Goal: Navigation & Orientation: Find specific page/section

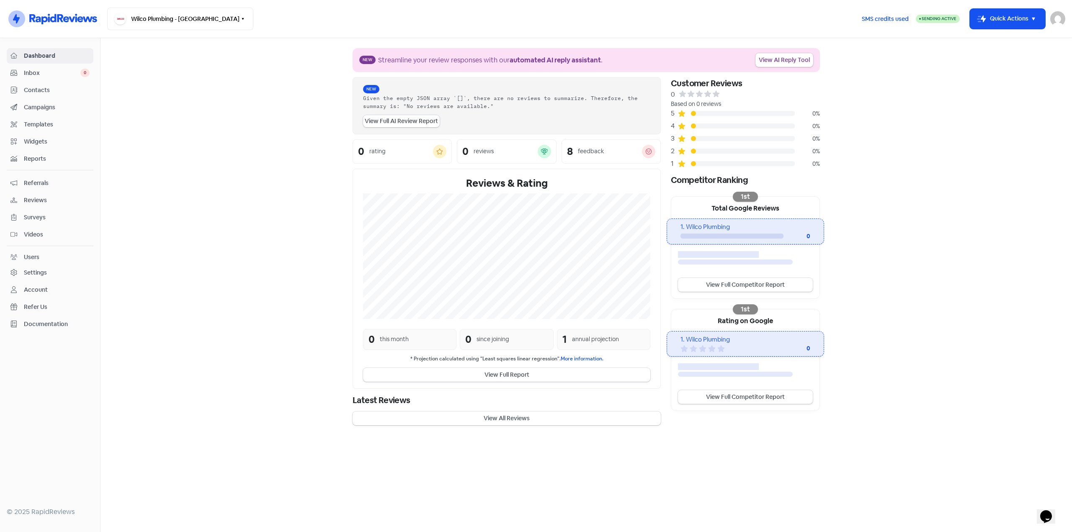
click at [48, 104] on span "Campaigns" at bounding box center [57, 107] width 66 height 9
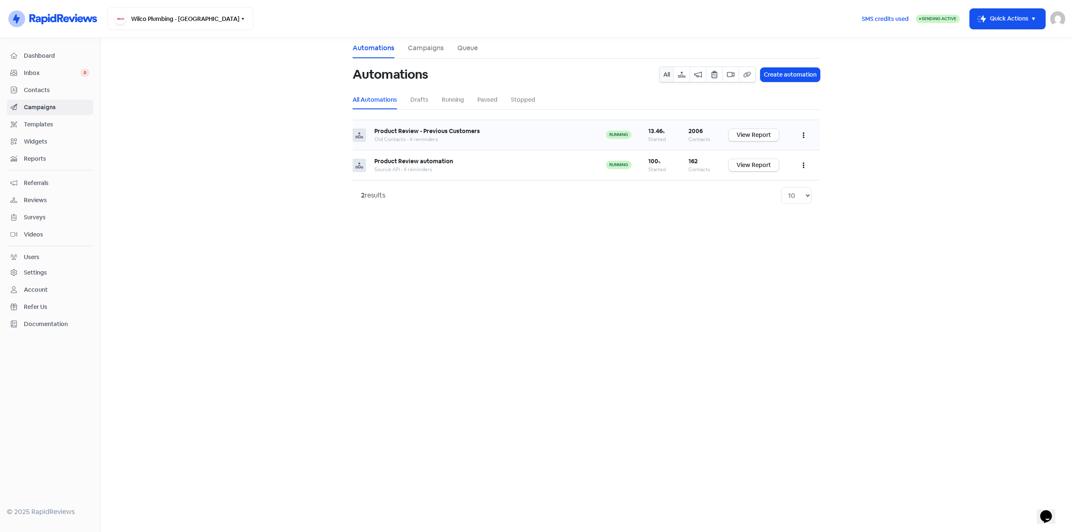
click at [485, 137] on div "Old Contacts • 4 reminders" at bounding box center [481, 140] width 215 height 8
click at [38, 89] on span "Contacts" at bounding box center [57, 90] width 66 height 9
